Goal: Task Accomplishment & Management: Manage account settings

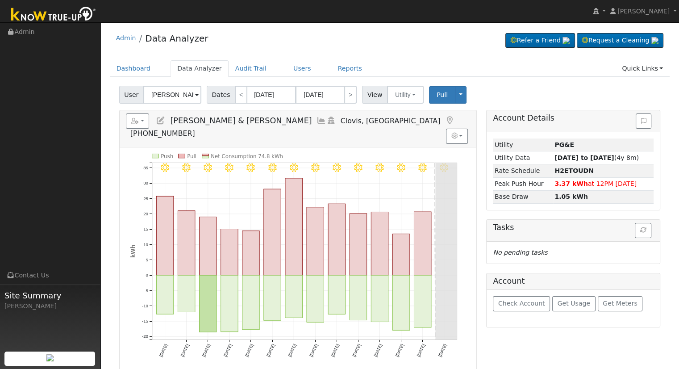
click at [161, 121] on icon at bounding box center [161, 121] width 10 height 8
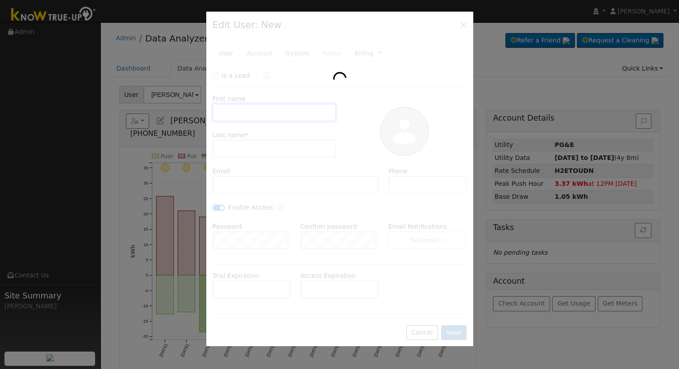
type input "[PERSON_NAME] & [PERSON_NAME]"
type input "Sexenian"
type input "[EMAIL_ADDRESS][DOMAIN_NAME]"
type input "559-430-6047"
checkbox input "true"
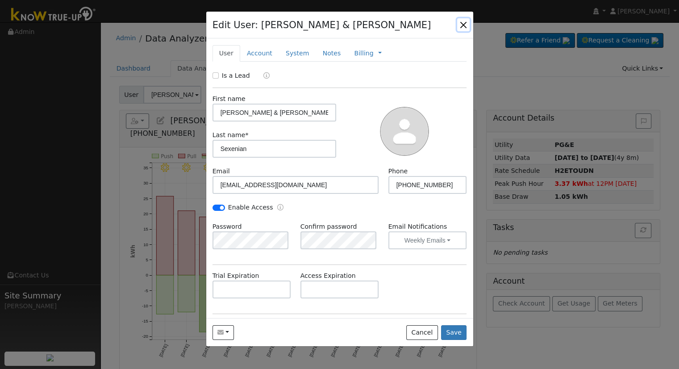
click at [465, 27] on button "button" at bounding box center [463, 24] width 13 height 13
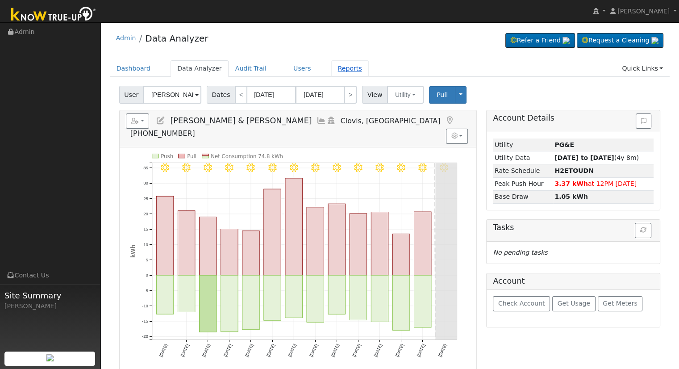
click at [334, 65] on link "Reports" at bounding box center [350, 68] width 38 height 17
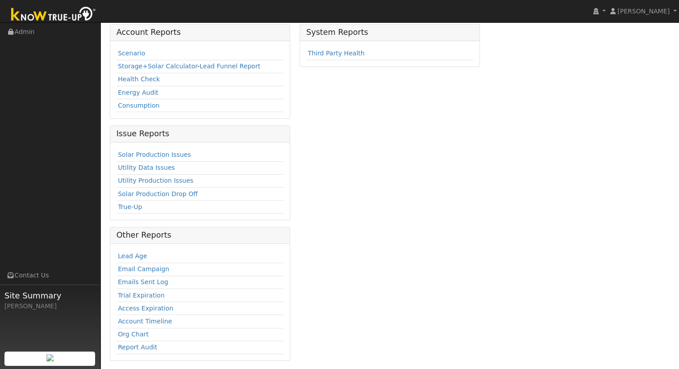
scroll to position [62, 0]
click at [153, 282] on link "Emails Sent Log" at bounding box center [143, 281] width 50 height 7
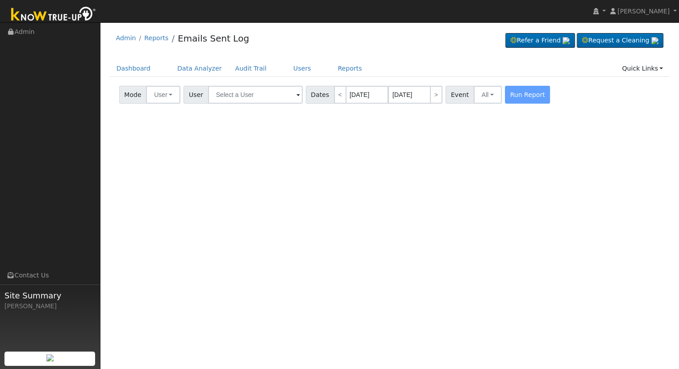
click at [412, 250] on div "User Profile First name Last name Email Email Notifications No Emails No Emails…" at bounding box center [389, 195] width 579 height 346
click at [275, 99] on input "text" at bounding box center [255, 95] width 95 height 18
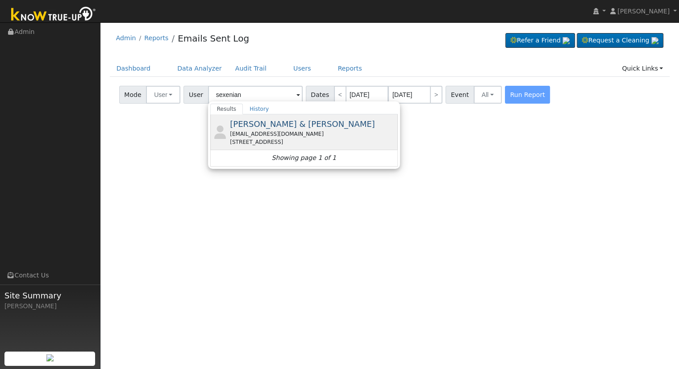
click at [330, 126] on div "George & Silva Sexenian ssexenian@hotmail.com 2382 Trenton Avenue, Clovis, CA 9…" at bounding box center [313, 132] width 166 height 28
type input "George & Silva Sexenian"
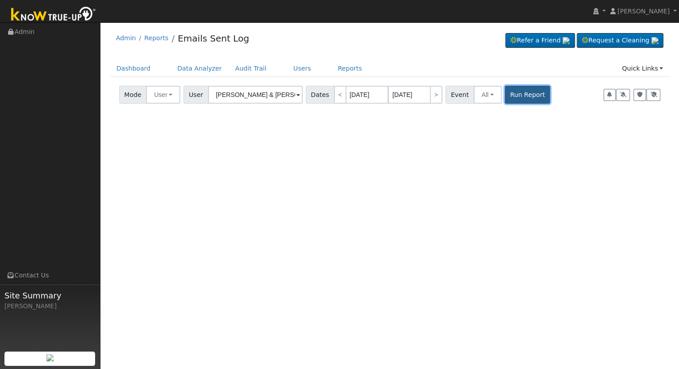
click at [513, 97] on button "Run Report" at bounding box center [527, 95] width 45 height 18
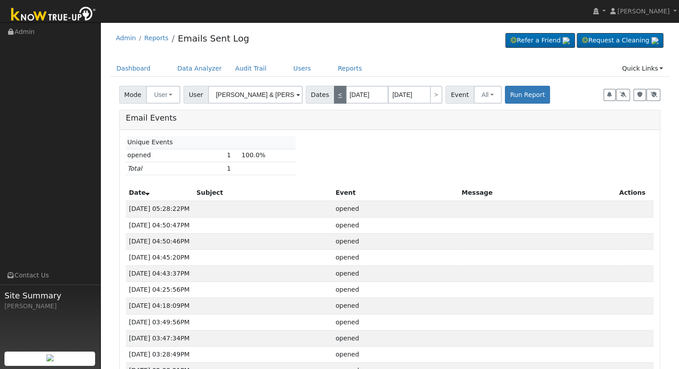
click at [334, 96] on link "<" at bounding box center [340, 95] width 13 height 18
type input "09/07/2025"
click at [505, 97] on button "Run Report" at bounding box center [527, 95] width 45 height 18
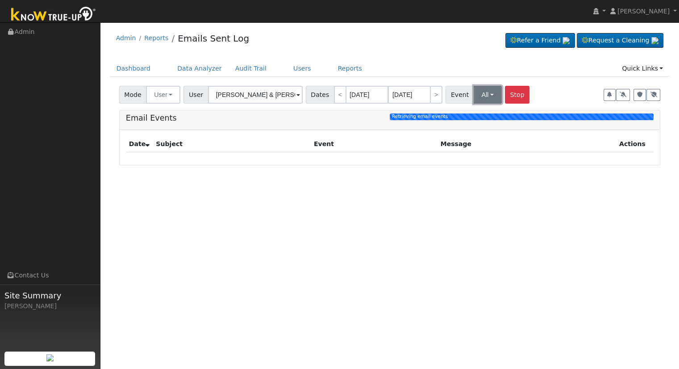
click at [477, 96] on button "All" at bounding box center [488, 95] width 28 height 18
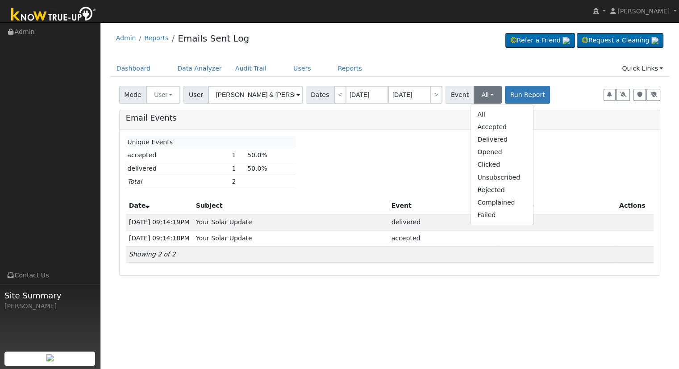
click at [403, 167] on div "Unique Events accepted 1 50.0% delivered 1 50.0% Total 2" at bounding box center [390, 165] width 538 height 58
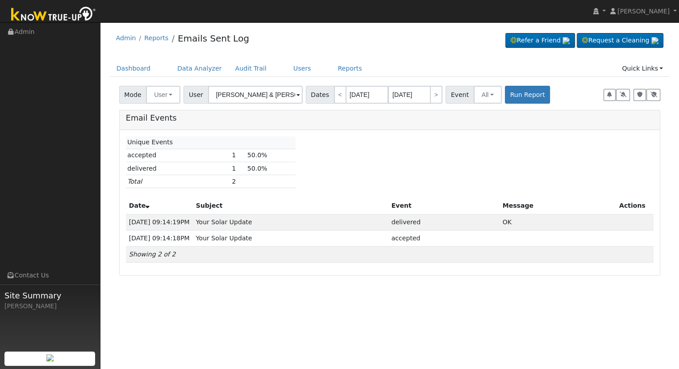
click at [174, 319] on div "User Profile First name Last name Email Email Notifications No Emails No Emails…" at bounding box center [389, 195] width 579 height 346
click at [402, 332] on div "User Profile First name Last name Email Email Notifications No Emails No Emails…" at bounding box center [389, 195] width 579 height 346
click at [287, 67] on link "Users" at bounding box center [302, 68] width 31 height 17
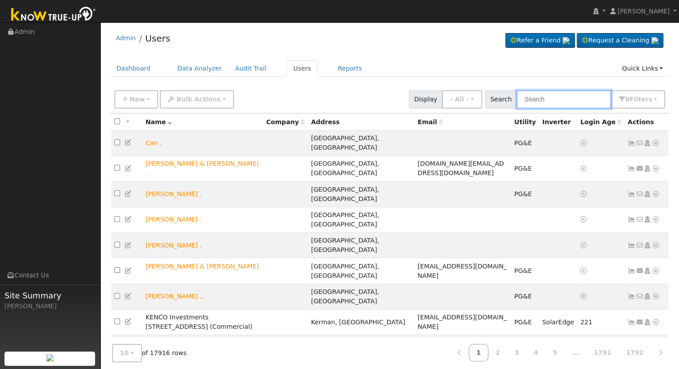
click at [554, 104] on input "text" at bounding box center [564, 99] width 95 height 18
click at [198, 65] on link "Data Analyzer" at bounding box center [200, 68] width 58 height 17
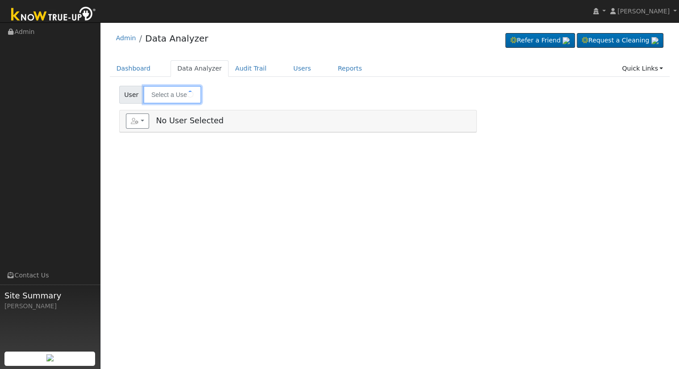
type input "[PERSON_NAME] & [PERSON_NAME]"
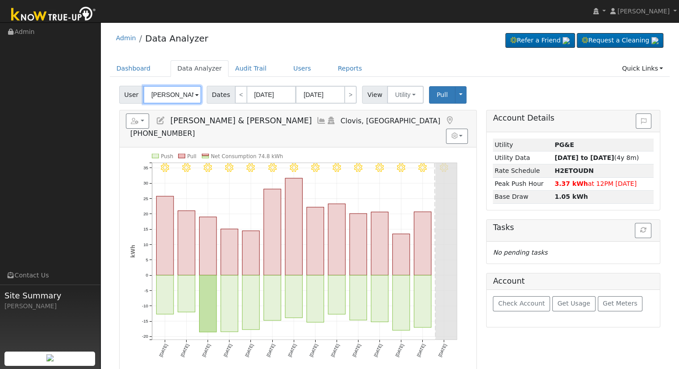
click at [186, 94] on input "[PERSON_NAME] & [PERSON_NAME]" at bounding box center [172, 95] width 58 height 18
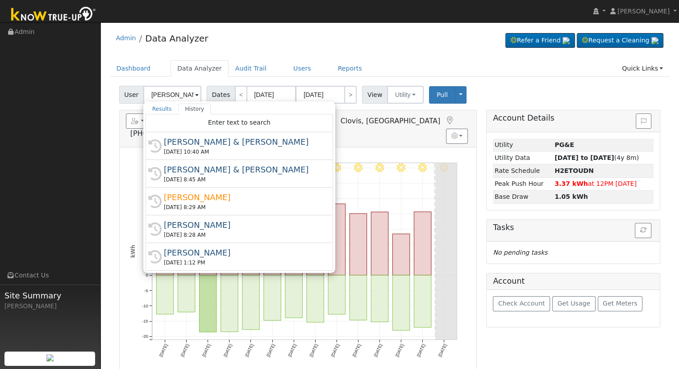
click at [382, 131] on div "Reports Scenario Health Check Energy Audit Account Timeline User Audit Trail In…" at bounding box center [298, 128] width 357 height 37
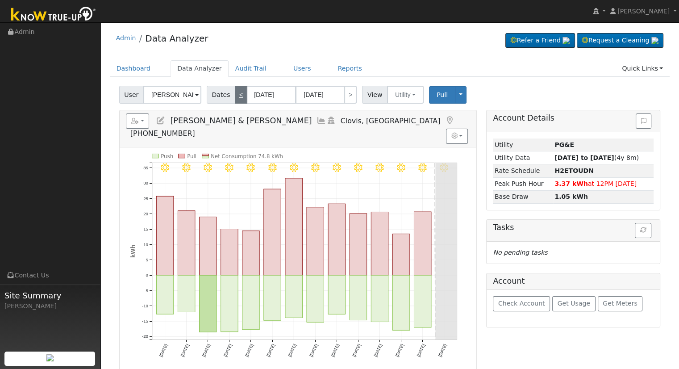
click at [238, 92] on link "<" at bounding box center [241, 95] width 13 height 18
type input "[DATE]"
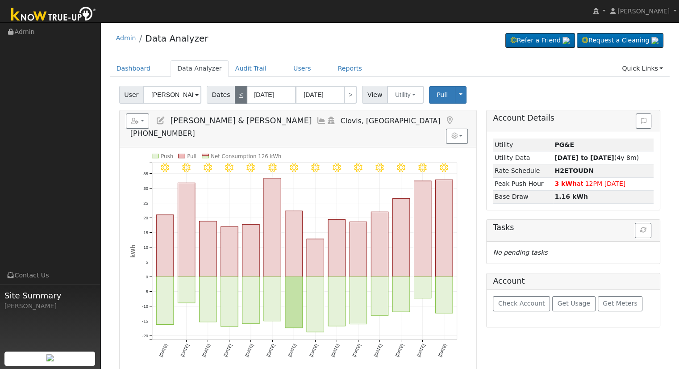
click at [238, 92] on link "<" at bounding box center [241, 95] width 13 height 18
type input "[DATE]"
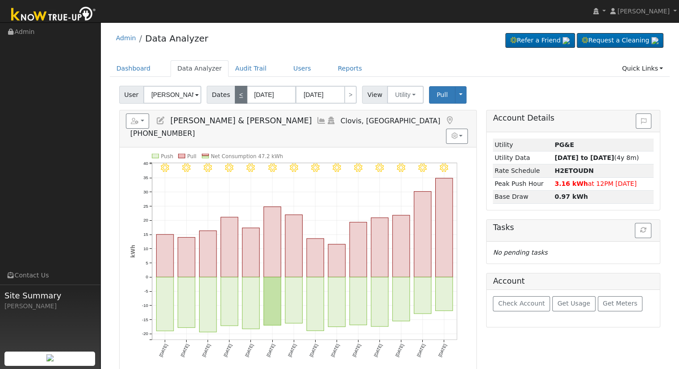
click at [238, 92] on link "<" at bounding box center [241, 95] width 13 height 18
type input "[DATE]"
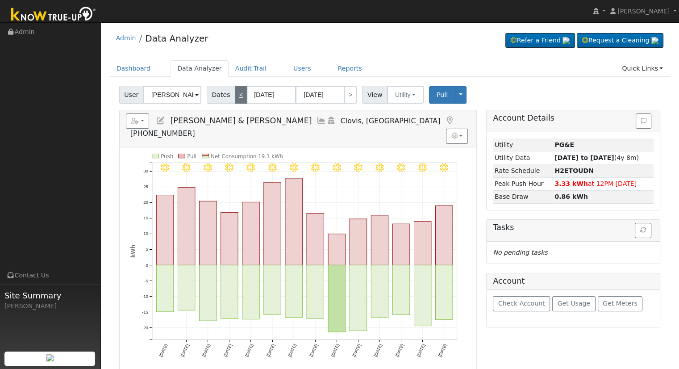
click at [238, 92] on link "<" at bounding box center [241, 95] width 13 height 18
type input "[DATE]"
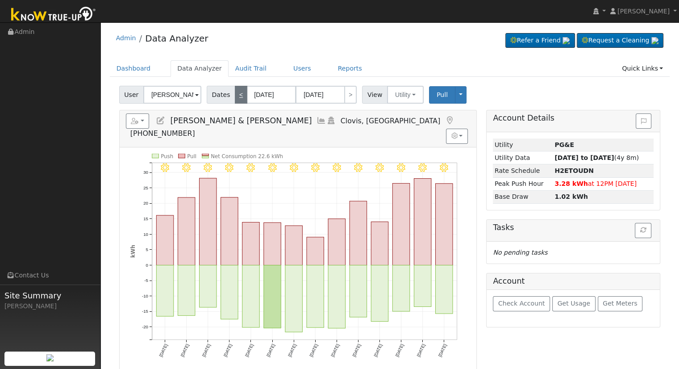
click at [238, 92] on link "<" at bounding box center [241, 95] width 13 height 18
type input "[DATE]"
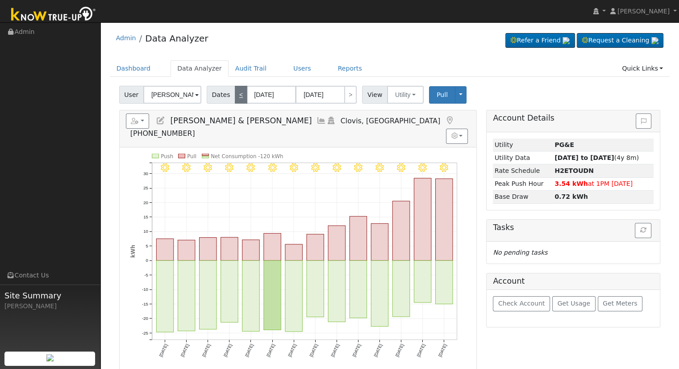
click at [238, 92] on link "<" at bounding box center [241, 95] width 13 height 18
type input "[DATE]"
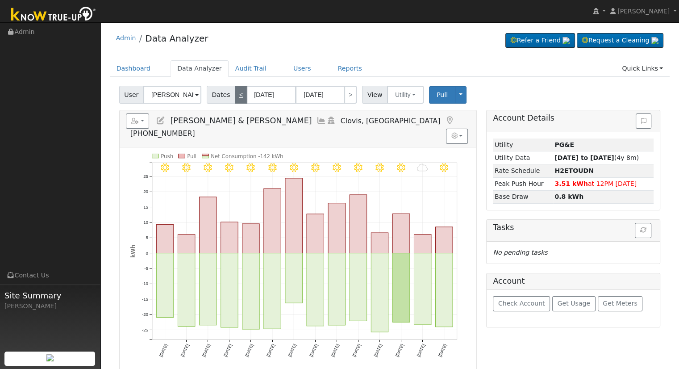
click at [238, 92] on link "<" at bounding box center [241, 95] width 13 height 18
type input "[DATE]"
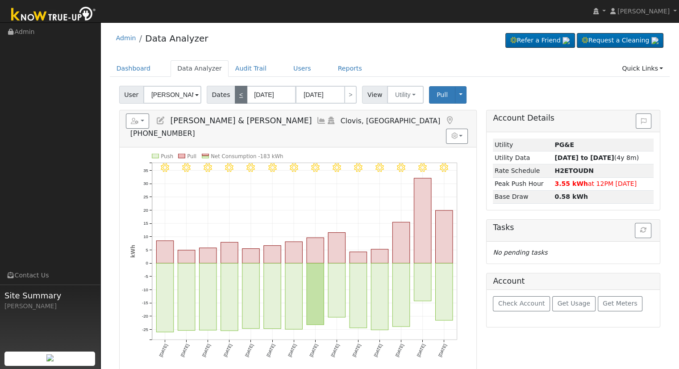
click at [238, 92] on link "<" at bounding box center [241, 95] width 13 height 18
type input "[DATE]"
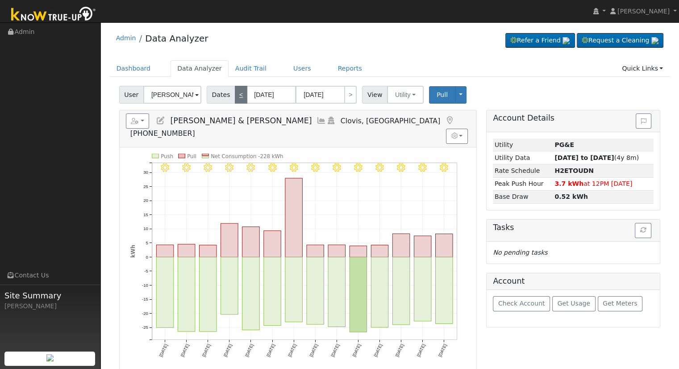
click at [238, 92] on link "<" at bounding box center [241, 95] width 13 height 18
type input "[DATE]"
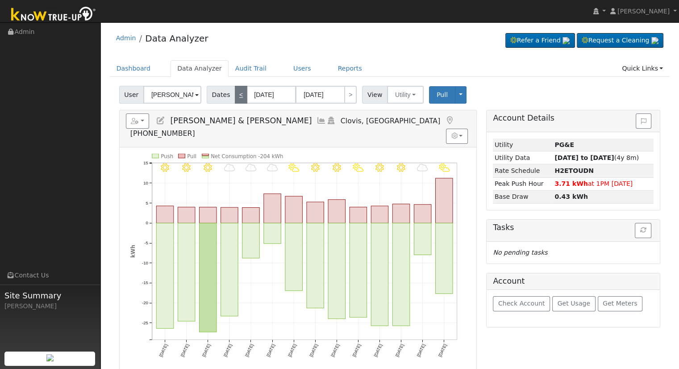
click at [238, 92] on link "<" at bounding box center [241, 95] width 13 height 18
type input "[DATE]"
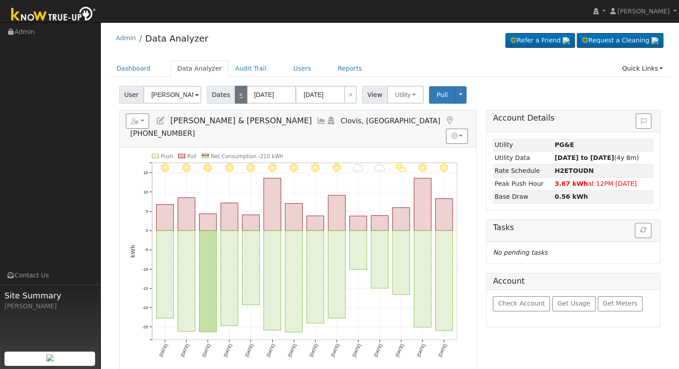
click at [238, 92] on link "<" at bounding box center [241, 95] width 13 height 18
type input "[DATE]"
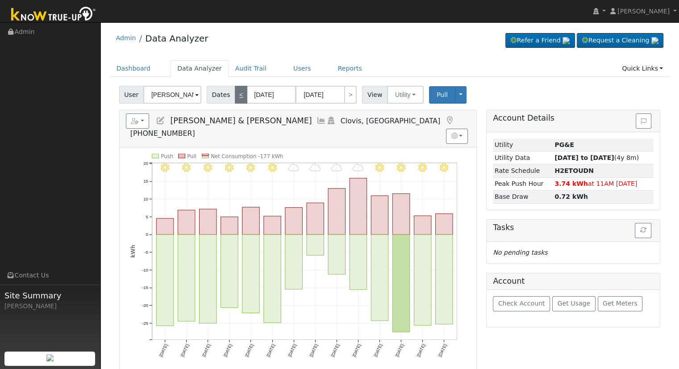
click at [238, 92] on link "<" at bounding box center [241, 95] width 13 height 18
type input "[DATE]"
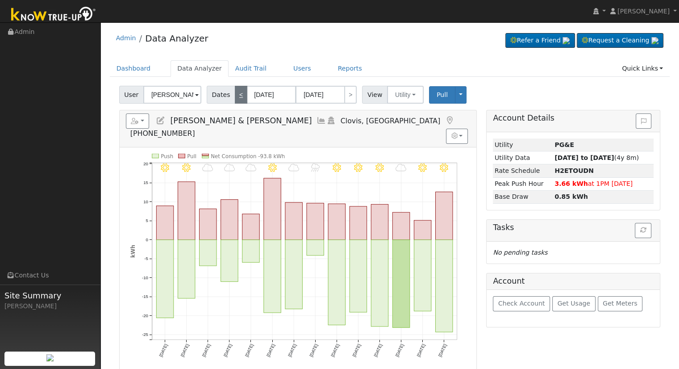
click at [238, 92] on link "<" at bounding box center [241, 95] width 13 height 18
type input "[DATE]"
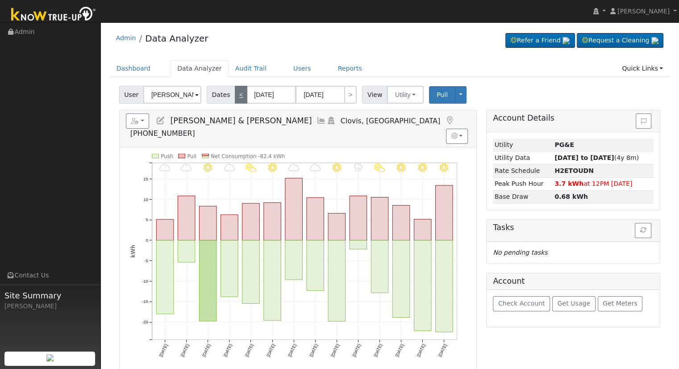
click at [238, 92] on link "<" at bounding box center [241, 95] width 13 height 18
type input "[DATE]"
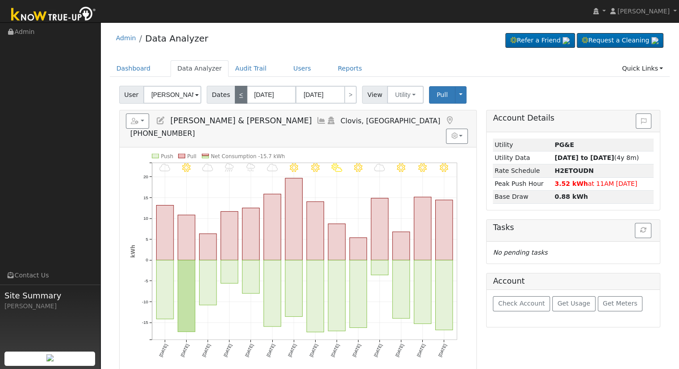
click at [238, 92] on link "<" at bounding box center [241, 95] width 13 height 18
type input "[DATE]"
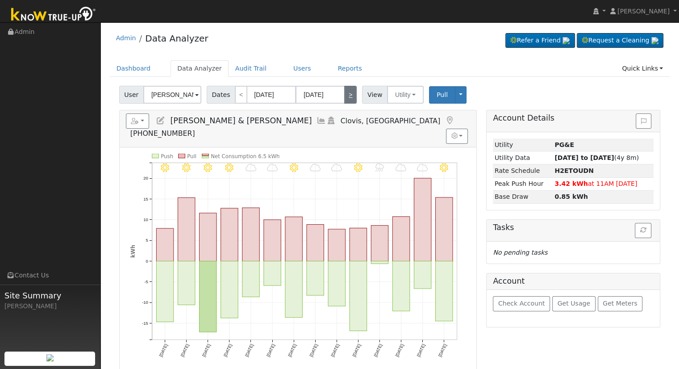
click at [350, 88] on link ">" at bounding box center [350, 95] width 13 height 18
type input "[DATE]"
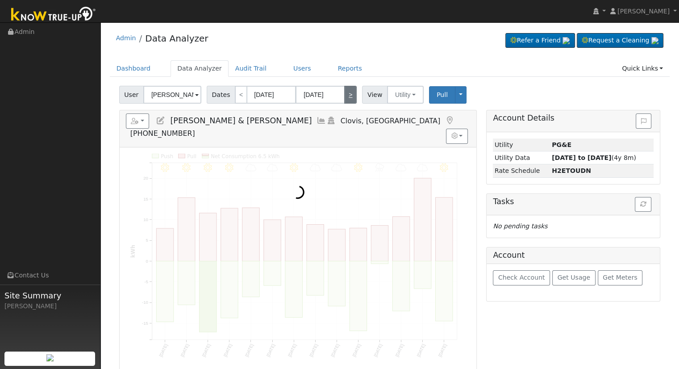
click at [350, 88] on link ">" at bounding box center [350, 95] width 13 height 18
type input "[DATE]"
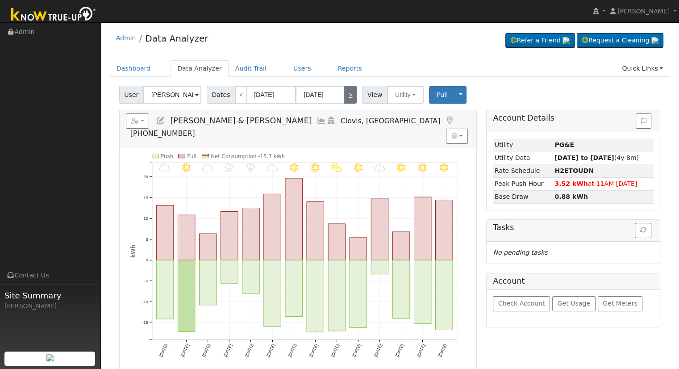
click at [350, 88] on link ">" at bounding box center [350, 95] width 13 height 18
type input "[DATE]"
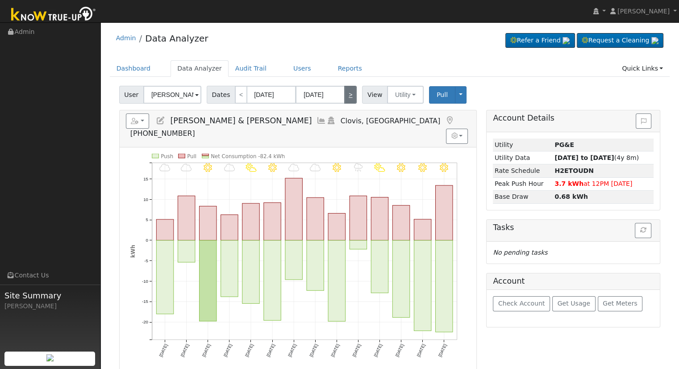
click at [350, 88] on link ">" at bounding box center [350, 95] width 13 height 18
type input "[DATE]"
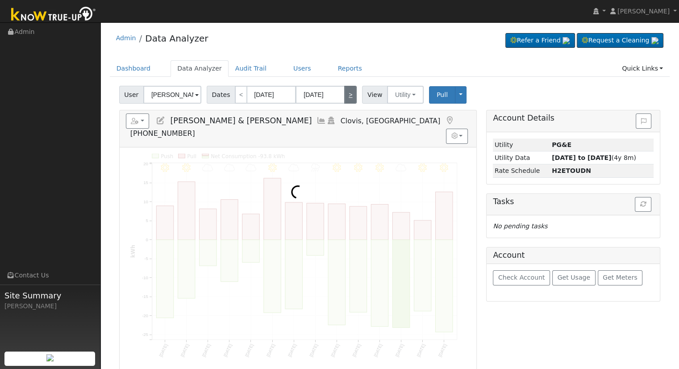
click at [350, 88] on link ">" at bounding box center [350, 95] width 13 height 18
type input "[DATE]"
click at [350, 88] on link ">" at bounding box center [350, 95] width 13 height 18
type input "[DATE]"
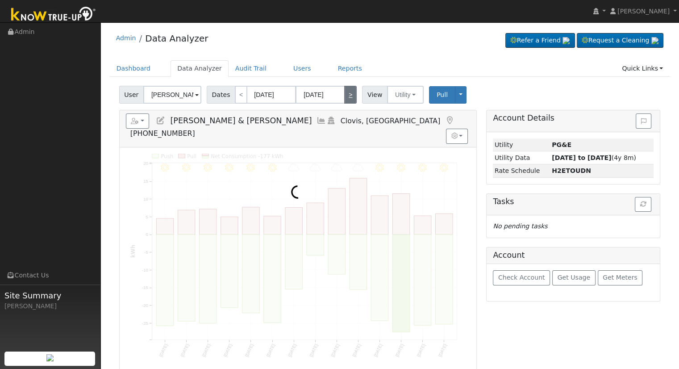
type input "[DATE]"
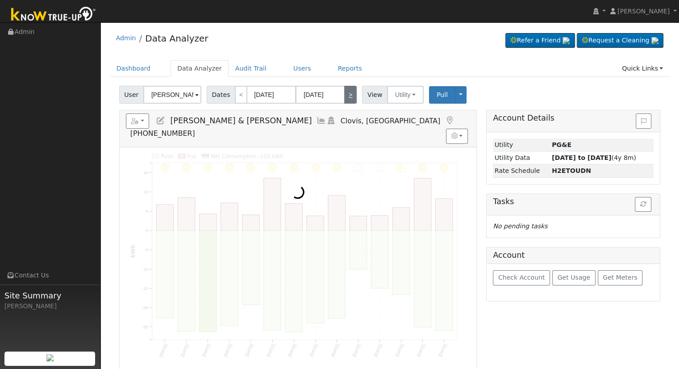
click at [350, 88] on link ">" at bounding box center [350, 95] width 13 height 18
type input "[DATE]"
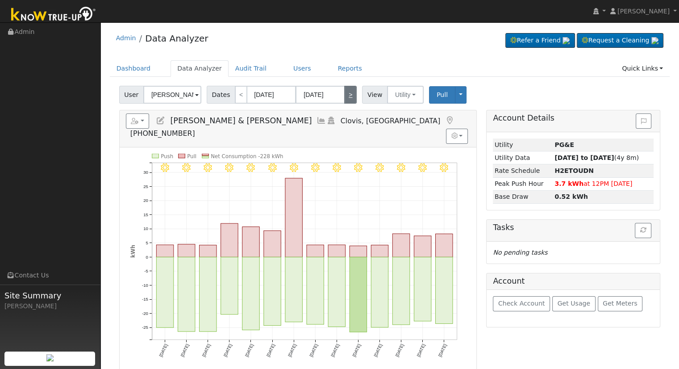
click at [350, 88] on link ">" at bounding box center [350, 95] width 13 height 18
type input "[DATE]"
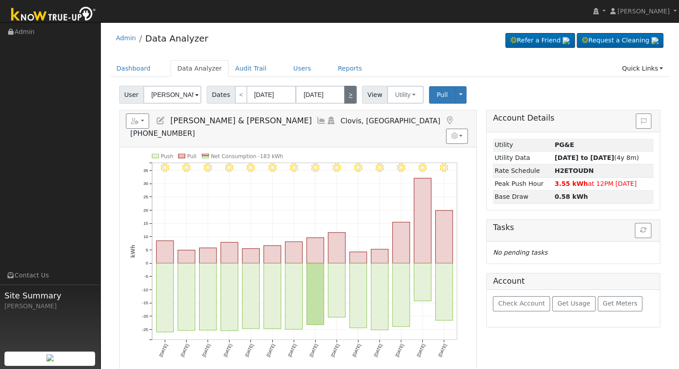
click at [350, 88] on link ">" at bounding box center [350, 95] width 13 height 18
type input "[DATE]"
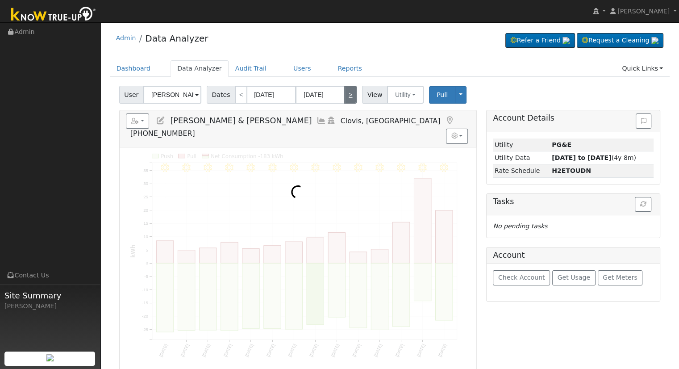
click at [350, 88] on link ">" at bounding box center [350, 95] width 13 height 18
type input "[DATE]"
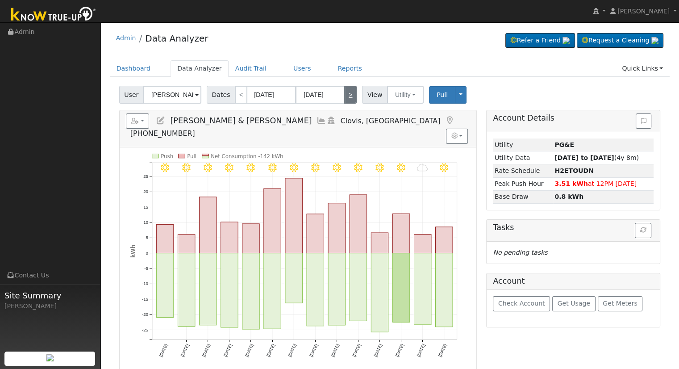
click at [350, 88] on link ">" at bounding box center [350, 95] width 13 height 18
type input "[DATE]"
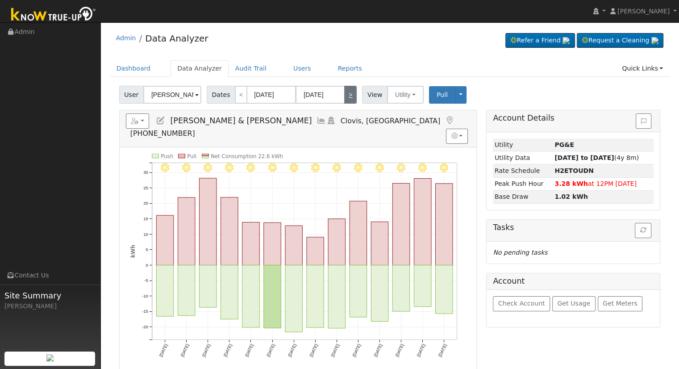
click at [350, 88] on link ">" at bounding box center [350, 95] width 13 height 18
type input "[DATE]"
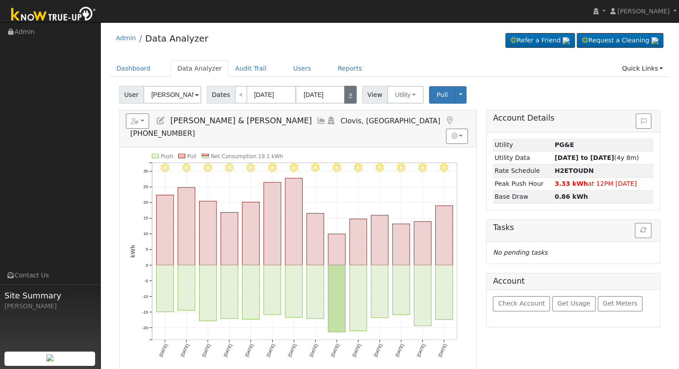
click at [350, 88] on link ">" at bounding box center [350, 95] width 13 height 18
type input "[DATE]"
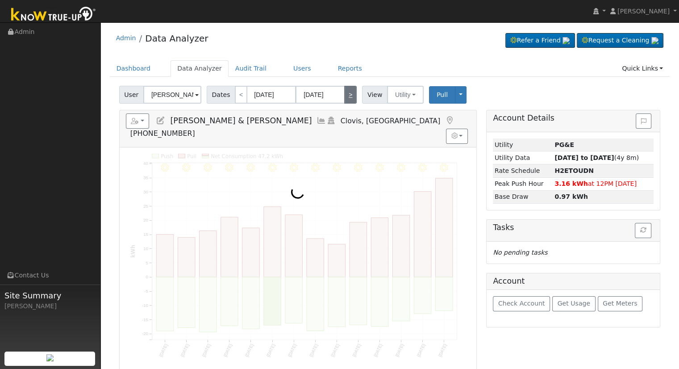
click at [350, 88] on link ">" at bounding box center [350, 95] width 13 height 18
type input "[DATE]"
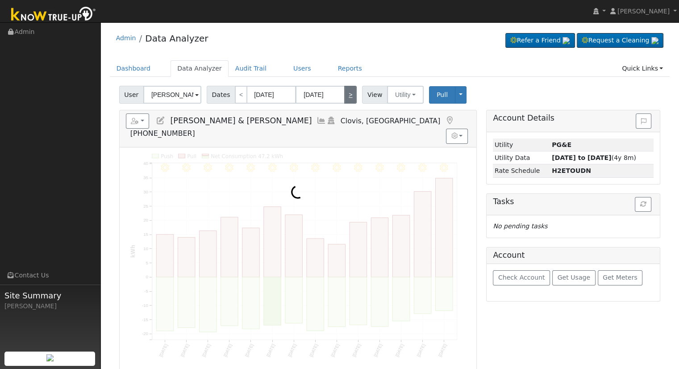
click at [350, 88] on link ">" at bounding box center [350, 95] width 13 height 18
type input "[DATE]"
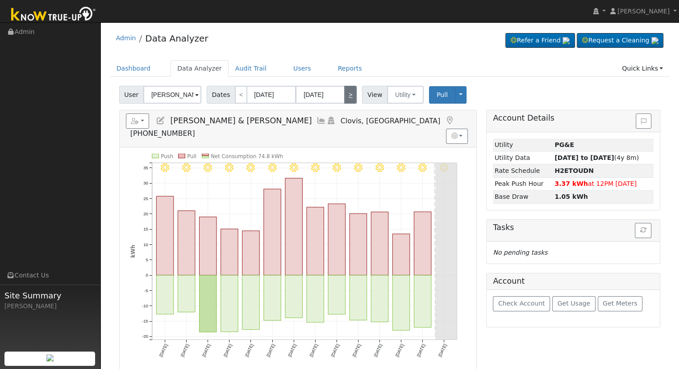
click at [350, 88] on link ">" at bounding box center [350, 95] width 13 height 18
type input "[DATE]"
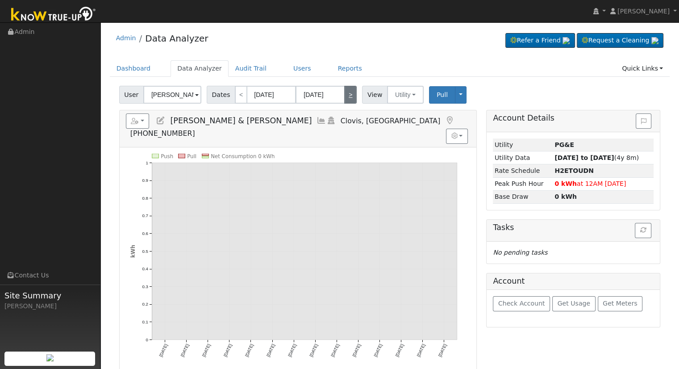
click at [350, 88] on link ">" at bounding box center [350, 95] width 13 height 18
type input "[DATE]"
click at [242, 92] on link "<" at bounding box center [241, 95] width 13 height 18
type input "[DATE]"
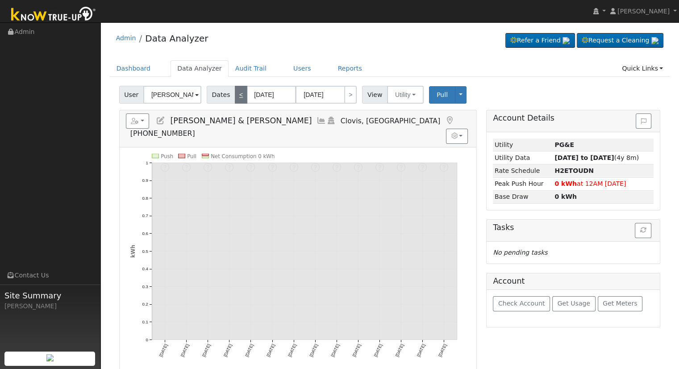
type input "[DATE]"
click at [242, 92] on link "<" at bounding box center [241, 95] width 13 height 18
type input "[DATE]"
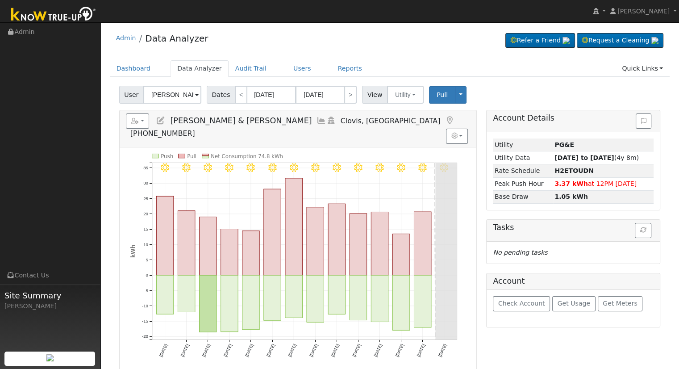
click at [317, 120] on icon at bounding box center [322, 121] width 10 height 8
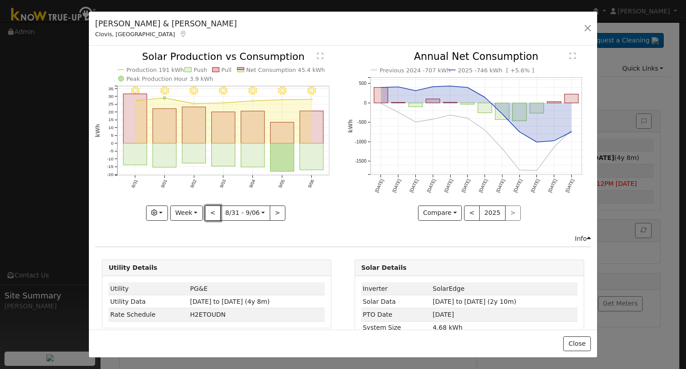
drag, startPoint x: 213, startPoint y: 210, endPoint x: 234, endPoint y: 215, distance: 22.3
click at [212, 210] on button "<" at bounding box center [213, 212] width 16 height 15
type input "[DATE]"
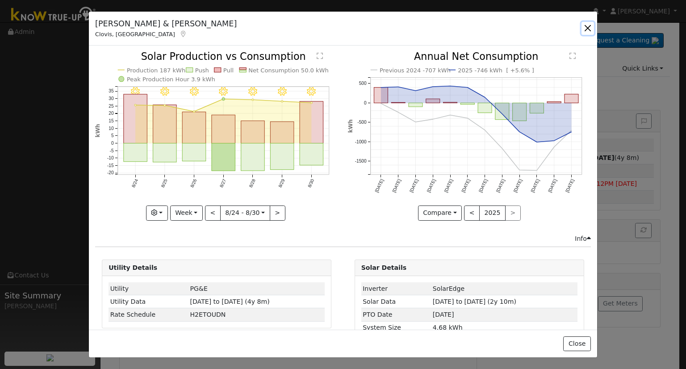
click at [588, 30] on button "button" at bounding box center [587, 28] width 13 height 13
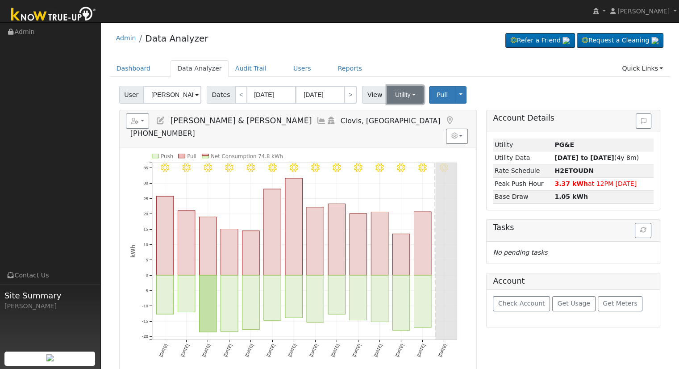
click at [396, 99] on button "Utility" at bounding box center [405, 95] width 37 height 18
click at [410, 128] on link "Solar" at bounding box center [416, 127] width 62 height 13
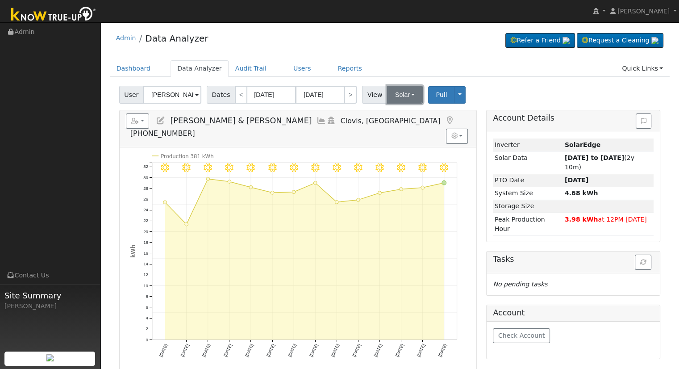
click at [405, 95] on button "Solar" at bounding box center [405, 95] width 36 height 18
click at [235, 92] on link "<" at bounding box center [241, 95] width 13 height 18
type input "[DATE]"
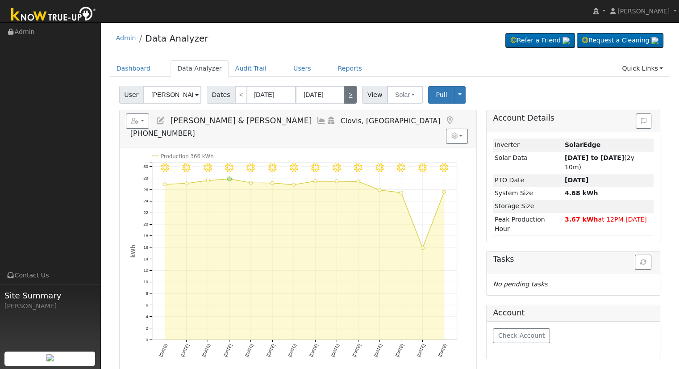
click at [344, 95] on link ">" at bounding box center [350, 95] width 13 height 18
type input "[DATE]"
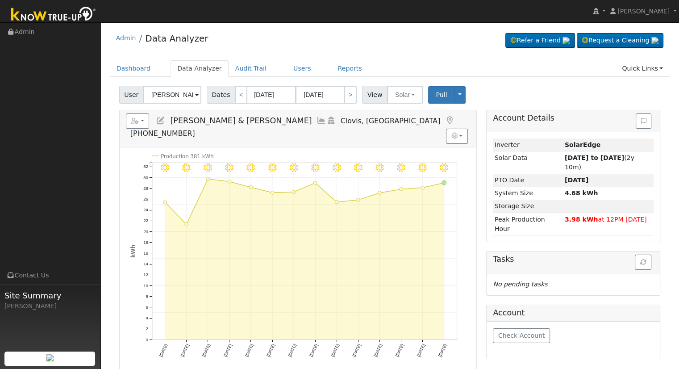
click at [413, 85] on div "User [PERSON_NAME] & [PERSON_NAME] Account Default Account Default Account [STR…" at bounding box center [389, 93] width 545 height 21
click at [405, 90] on button "Solar" at bounding box center [405, 95] width 36 height 18
click at [409, 115] on link "Utility" at bounding box center [416, 114] width 62 height 13
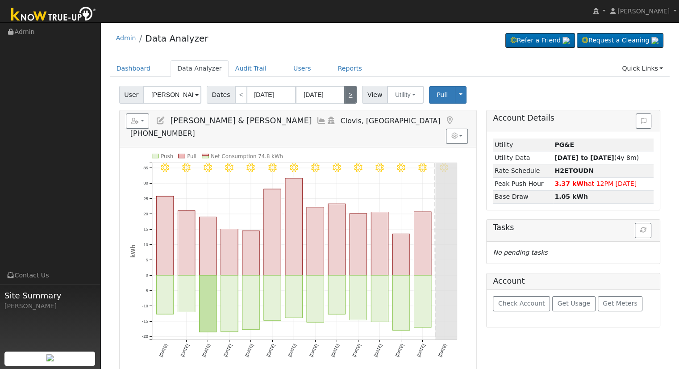
click at [345, 96] on link ">" at bounding box center [350, 95] width 13 height 18
type input "[DATE]"
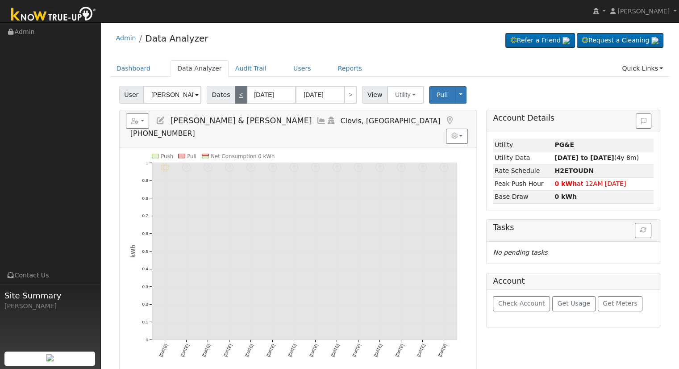
click at [236, 93] on link "<" at bounding box center [241, 95] width 13 height 18
type input "[DATE]"
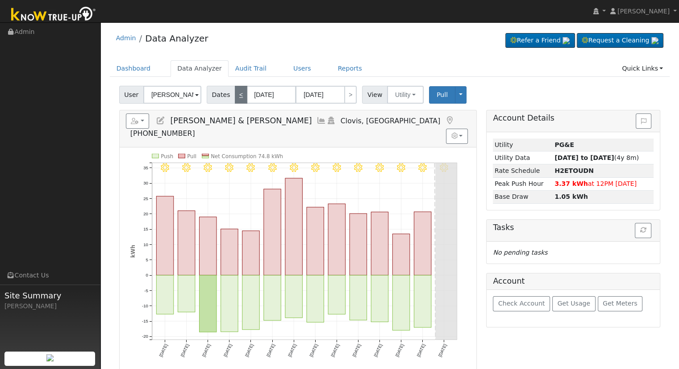
click at [235, 94] on link "<" at bounding box center [241, 95] width 13 height 18
type input "[DATE]"
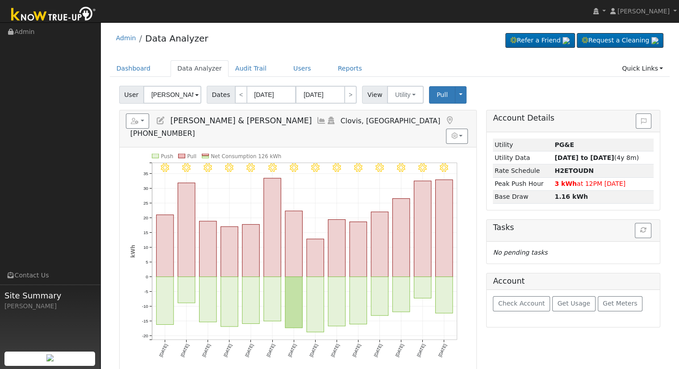
click at [330, 147] on div "8/24 - Clear 8/23 - Clear 8/22 - Clear 8/21 - MostlyClear 8/20 - Clear 8/19 - C…" at bounding box center [298, 258] width 357 height 223
click at [159, 125] on h5 "Reports Scenario Health Check Energy Audit Account Timeline User Audit Trail In…" at bounding box center [298, 125] width 344 height 25
click at [160, 122] on icon at bounding box center [161, 121] width 10 height 8
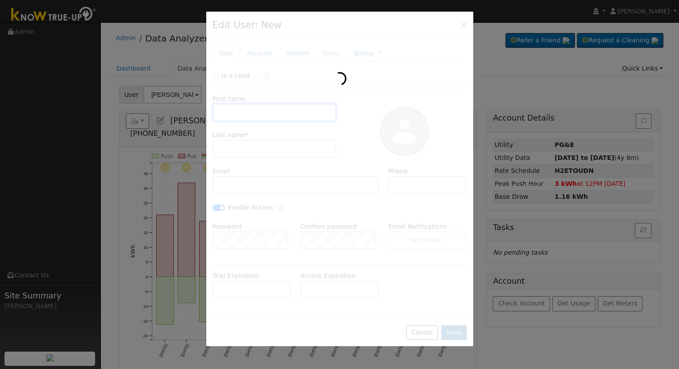
type input "[PERSON_NAME] & [PERSON_NAME]"
type input "Sexenian"
type input "[EMAIL_ADDRESS][DOMAIN_NAME]"
type input "[PHONE_NUMBER]"
checkbox input "true"
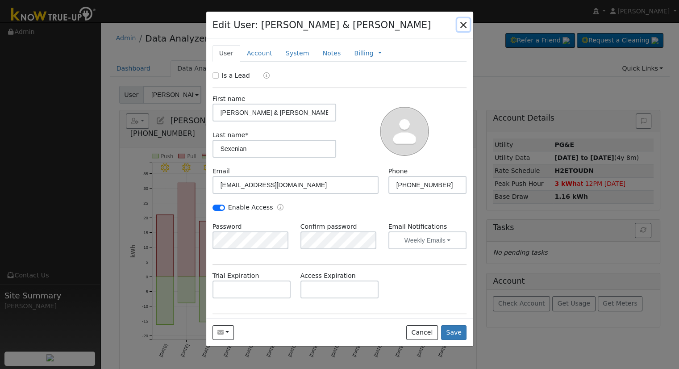
click at [461, 25] on button "button" at bounding box center [463, 24] width 13 height 13
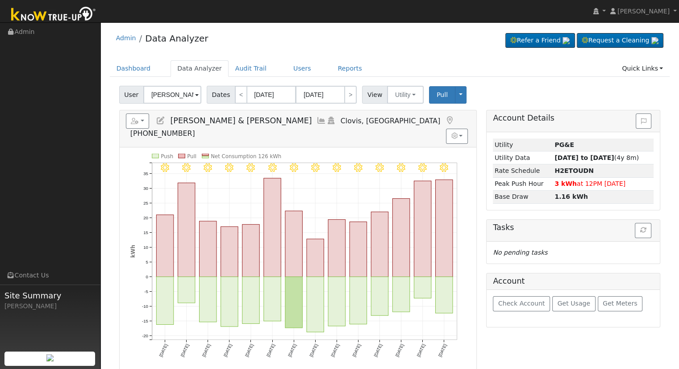
click at [162, 117] on icon at bounding box center [161, 121] width 10 height 8
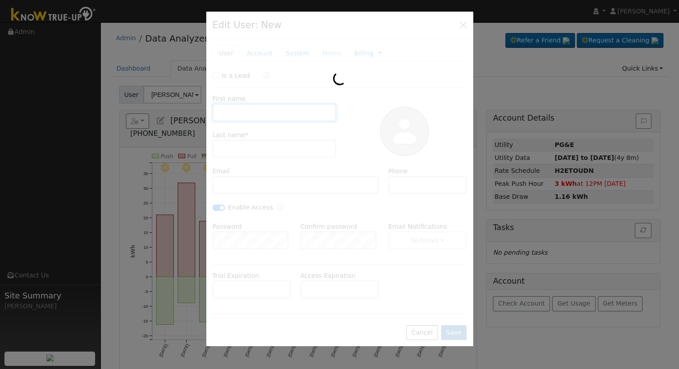
type input "[PERSON_NAME] & [PERSON_NAME]"
type input "Sexenian"
type input "[EMAIL_ADDRESS][DOMAIN_NAME]"
type input "[PHONE_NUMBER]"
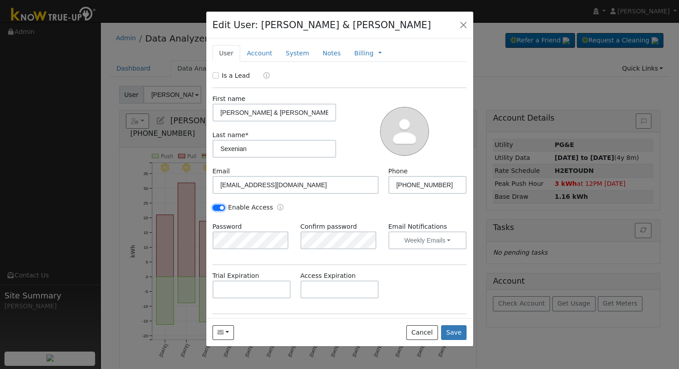
click at [221, 207] on input "Enable Access" at bounding box center [219, 207] width 13 height 6
click at [221, 208] on input "Enable Access" at bounding box center [219, 207] width 13 height 6
checkbox input "true"
click at [454, 335] on button "Save" at bounding box center [454, 332] width 26 height 15
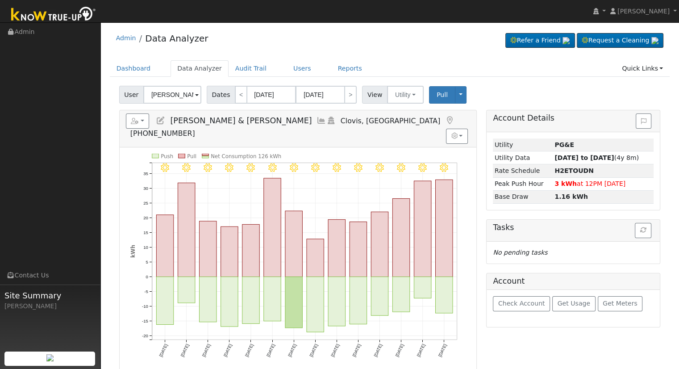
click at [158, 120] on icon at bounding box center [161, 121] width 10 height 8
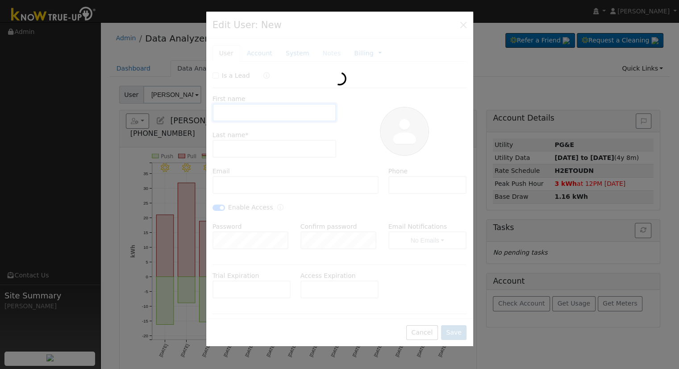
type input "[PERSON_NAME] & [PERSON_NAME]"
type input "Sexenian"
type input "[EMAIL_ADDRESS][DOMAIN_NAME]"
type input "[PHONE_NUMBER]"
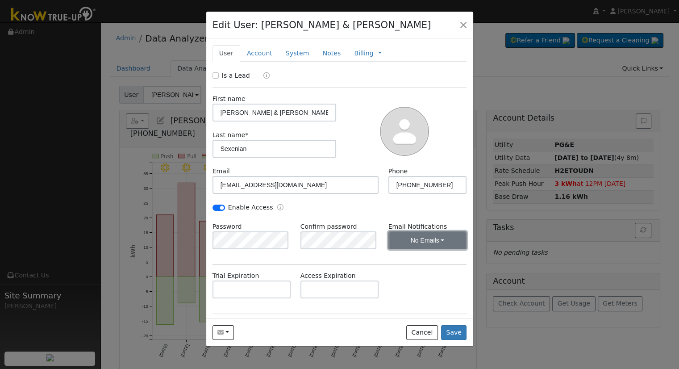
click at [434, 245] on button "No Emails" at bounding box center [427, 240] width 79 height 18
click at [425, 274] on link "Weekly Emails" at bounding box center [415, 272] width 62 height 13
click at [459, 330] on button "Save" at bounding box center [454, 332] width 26 height 15
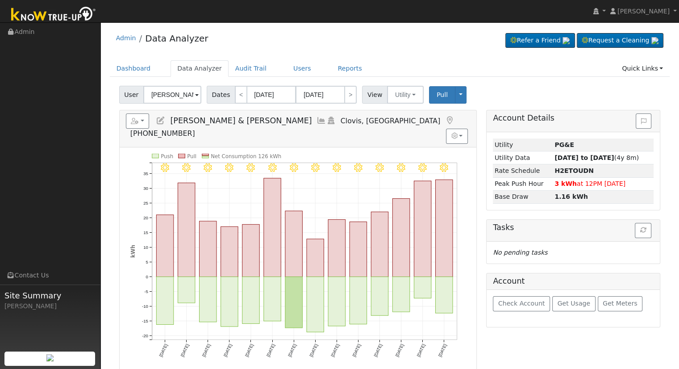
click at [160, 118] on icon at bounding box center [161, 121] width 10 height 8
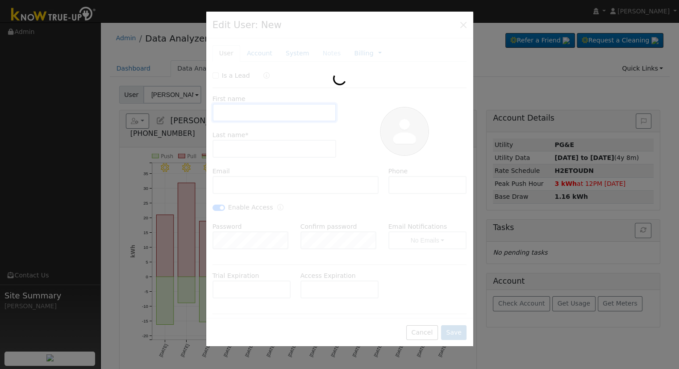
type input "[PERSON_NAME] & [PERSON_NAME]"
type input "Sexenian"
type input "[EMAIL_ADDRESS][DOMAIN_NAME]"
type input "[PHONE_NUMBER]"
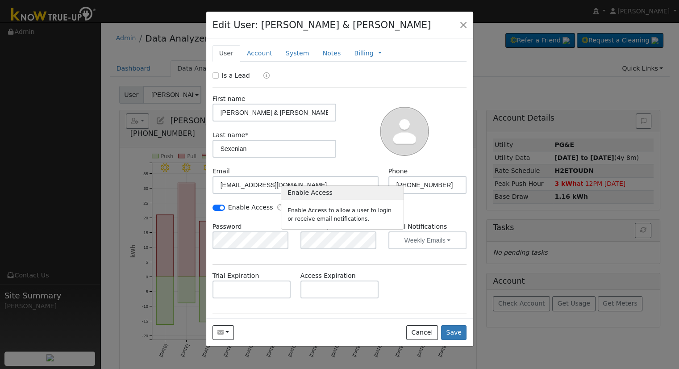
click at [277, 207] on icon "Enable Access" at bounding box center [280, 207] width 6 height 6
click at [265, 219] on div "Enable Access" at bounding box center [340, 212] width 264 height 19
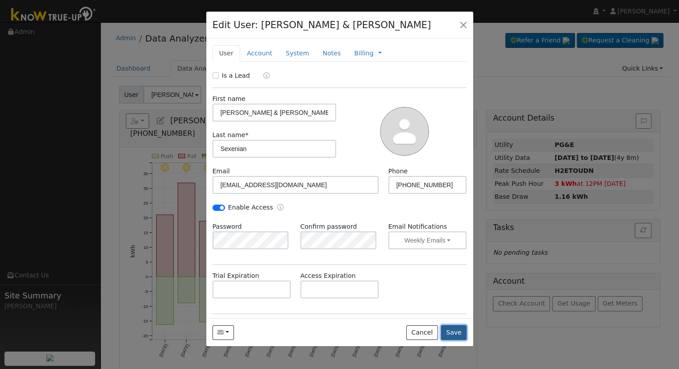
click at [459, 336] on button "Save" at bounding box center [454, 332] width 26 height 15
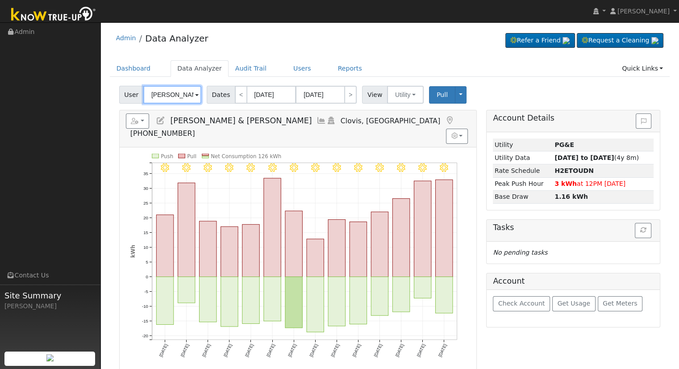
click at [161, 89] on input "[PERSON_NAME] & [PERSON_NAME]" at bounding box center [172, 95] width 58 height 18
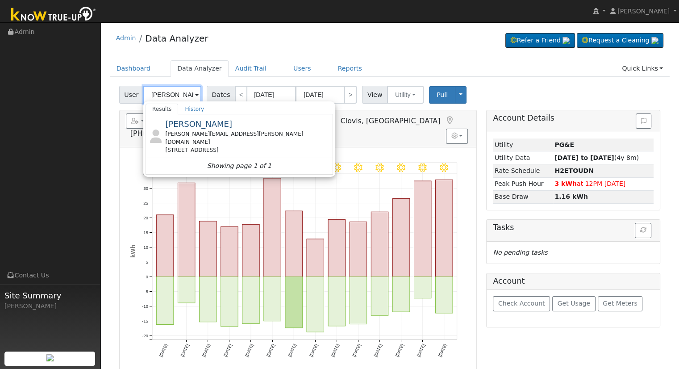
scroll to position [0, 1]
type input "[PERSON_NAME]"
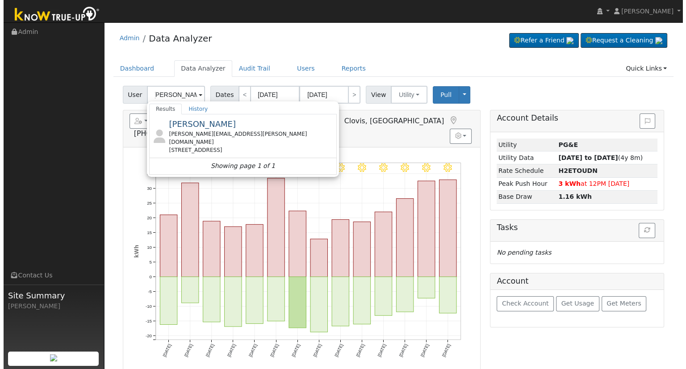
scroll to position [0, 0]
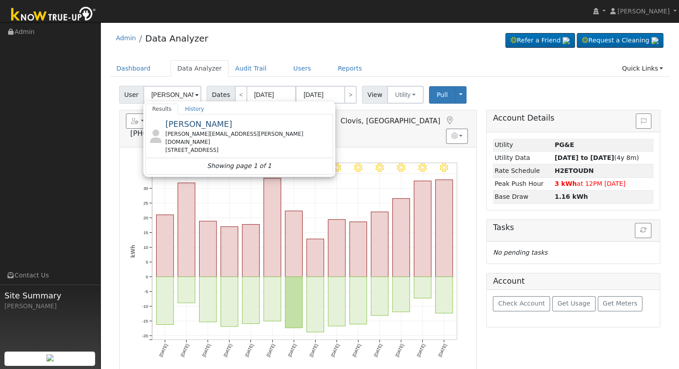
click at [261, 129] on div "[PERSON_NAME] [PERSON_NAME][EMAIL_ADDRESS][PERSON_NAME][DOMAIN_NAME] [STREET_AD…" at bounding box center [248, 136] width 166 height 36
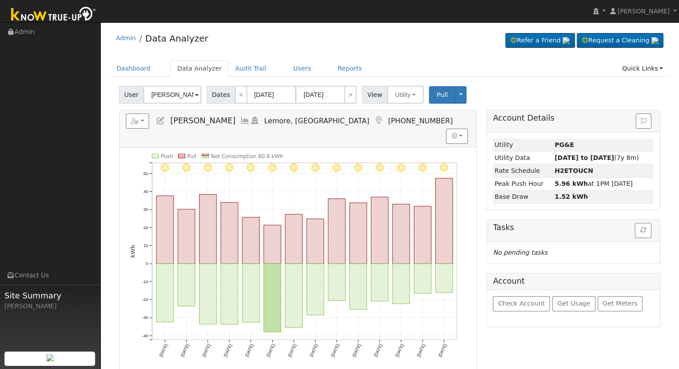
click at [240, 124] on link at bounding box center [245, 120] width 10 height 9
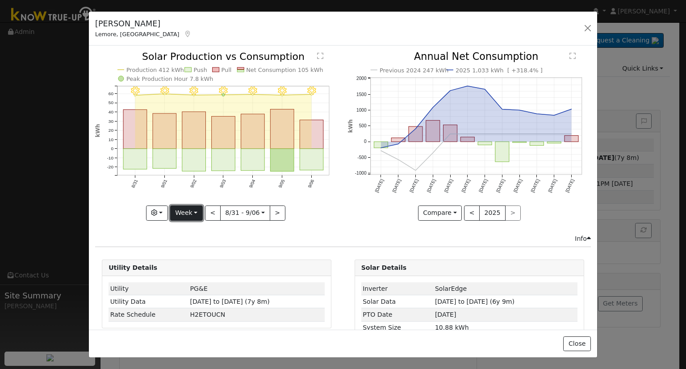
click at [182, 205] on button "Week" at bounding box center [186, 212] width 33 height 15
click at [198, 267] on link "Year" at bounding box center [202, 268] width 62 height 13
type input "[DATE]"
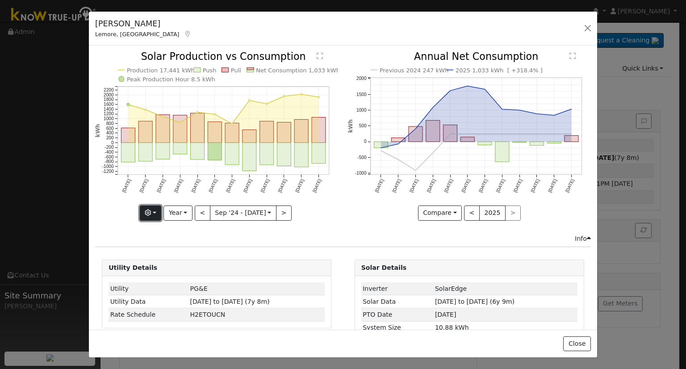
click at [151, 212] on icon "button" at bounding box center [148, 212] width 6 height 6
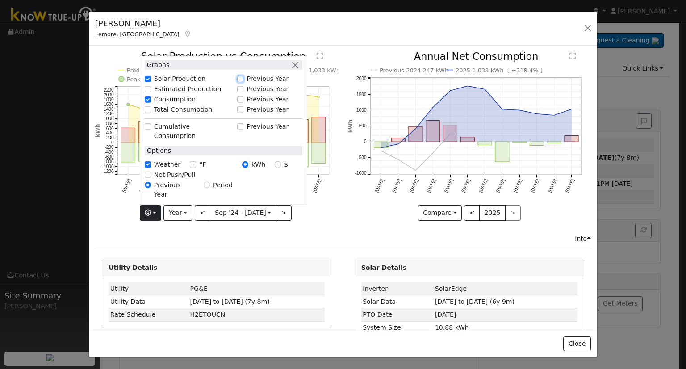
click at [243, 82] on input "Previous Year" at bounding box center [240, 79] width 6 height 6
checkbox input "true"
click at [296, 70] on button "button" at bounding box center [295, 64] width 9 height 9
